Goal: Task Accomplishment & Management: Use online tool/utility

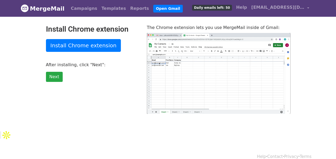
scroll to position [1, 0]
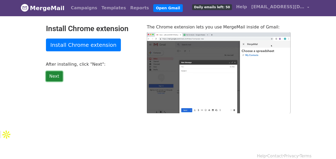
click at [52, 75] on link "Next" at bounding box center [54, 76] width 17 height 10
type input "48.7"
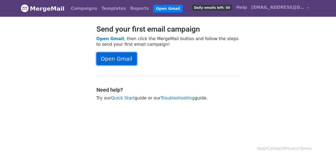
click at [108, 58] on link "Open Gmail" at bounding box center [116, 58] width 40 height 13
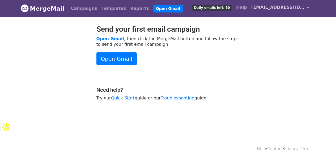
click at [307, 8] on link "neha.2024.614@mirandahouse.ac.in" at bounding box center [280, 8] width 62 height 12
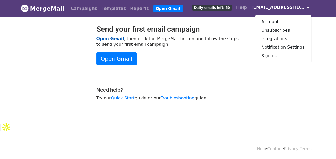
click at [108, 39] on link "Open Gmail" at bounding box center [110, 38] width 28 height 5
